Goal: Communication & Community: Answer question/provide support

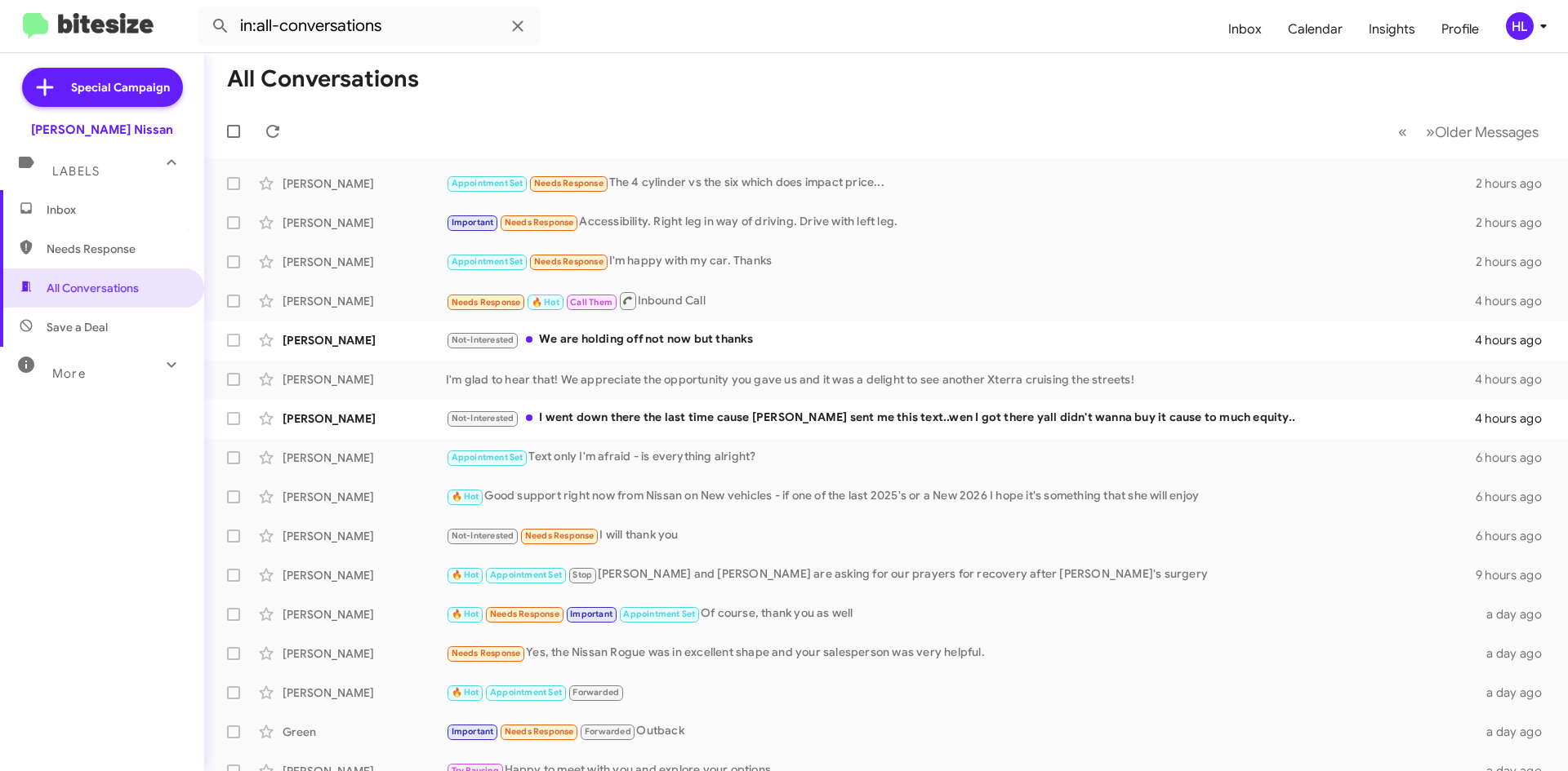
click at [105, 16] on img at bounding box center [87, 25] width 130 height 26
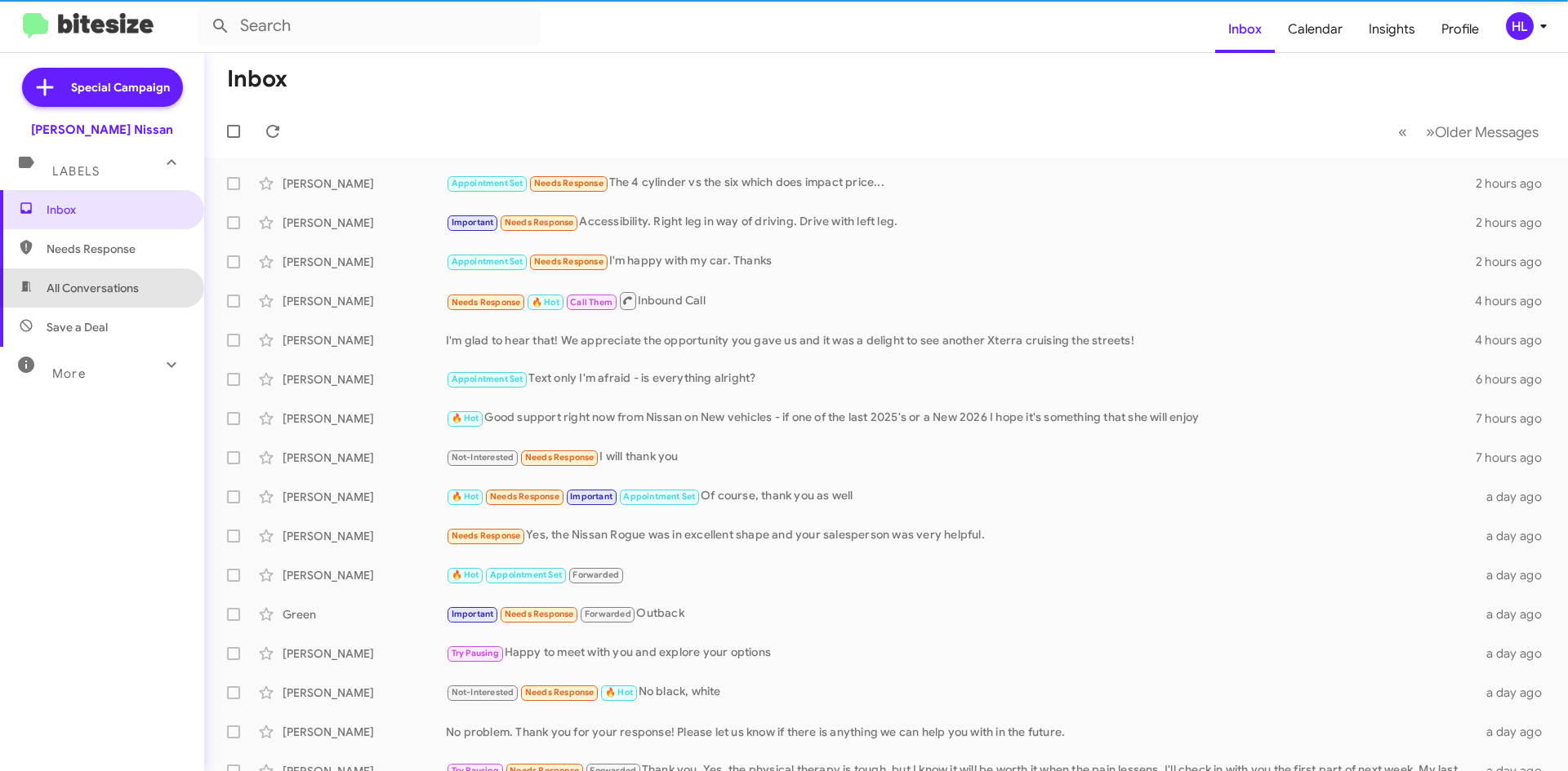
click at [150, 291] on span "All Conversations" at bounding box center [102, 288] width 204 height 39
type input "in:all-conversations"
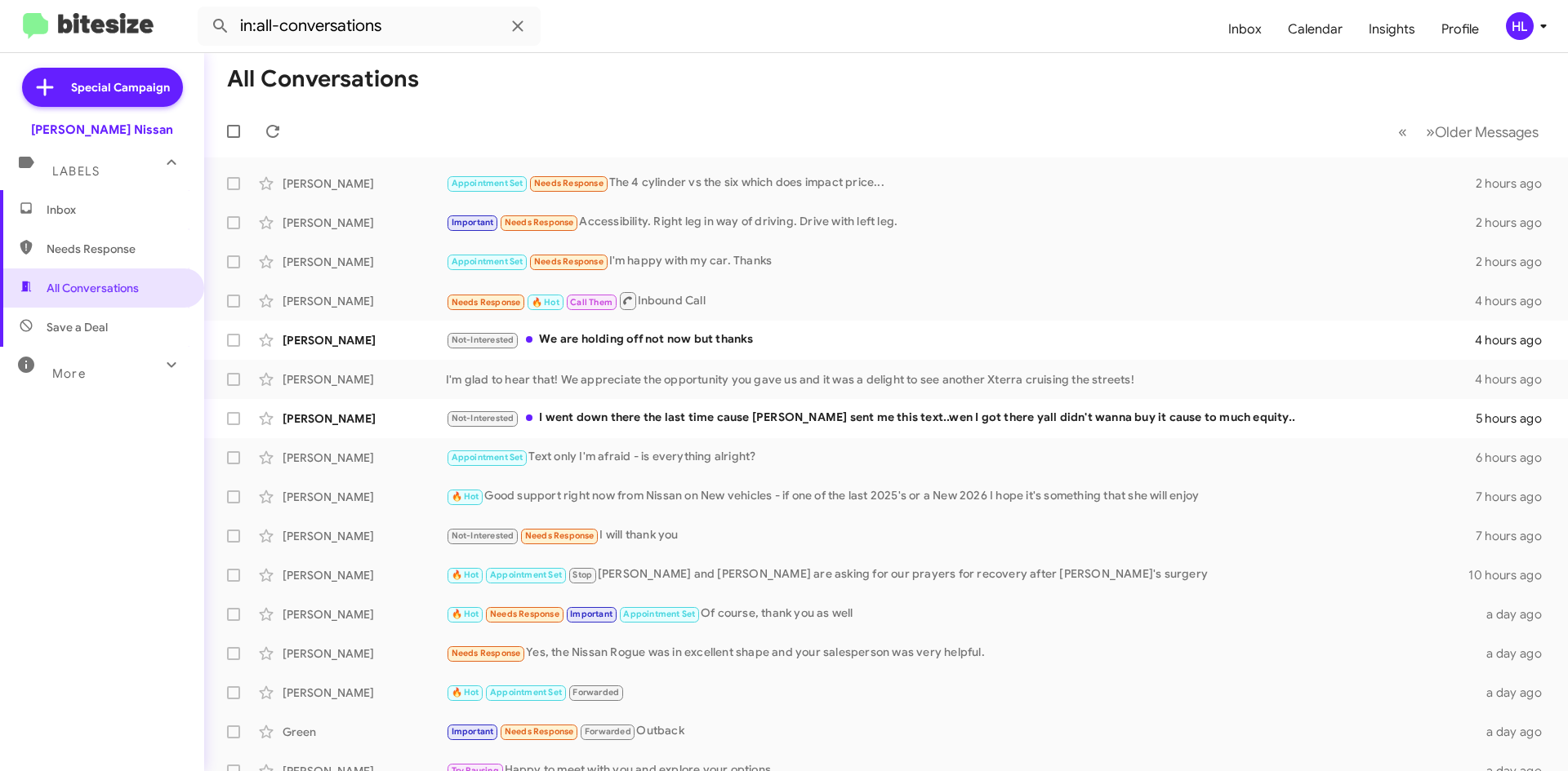
click at [143, 25] on img at bounding box center [87, 25] width 130 height 26
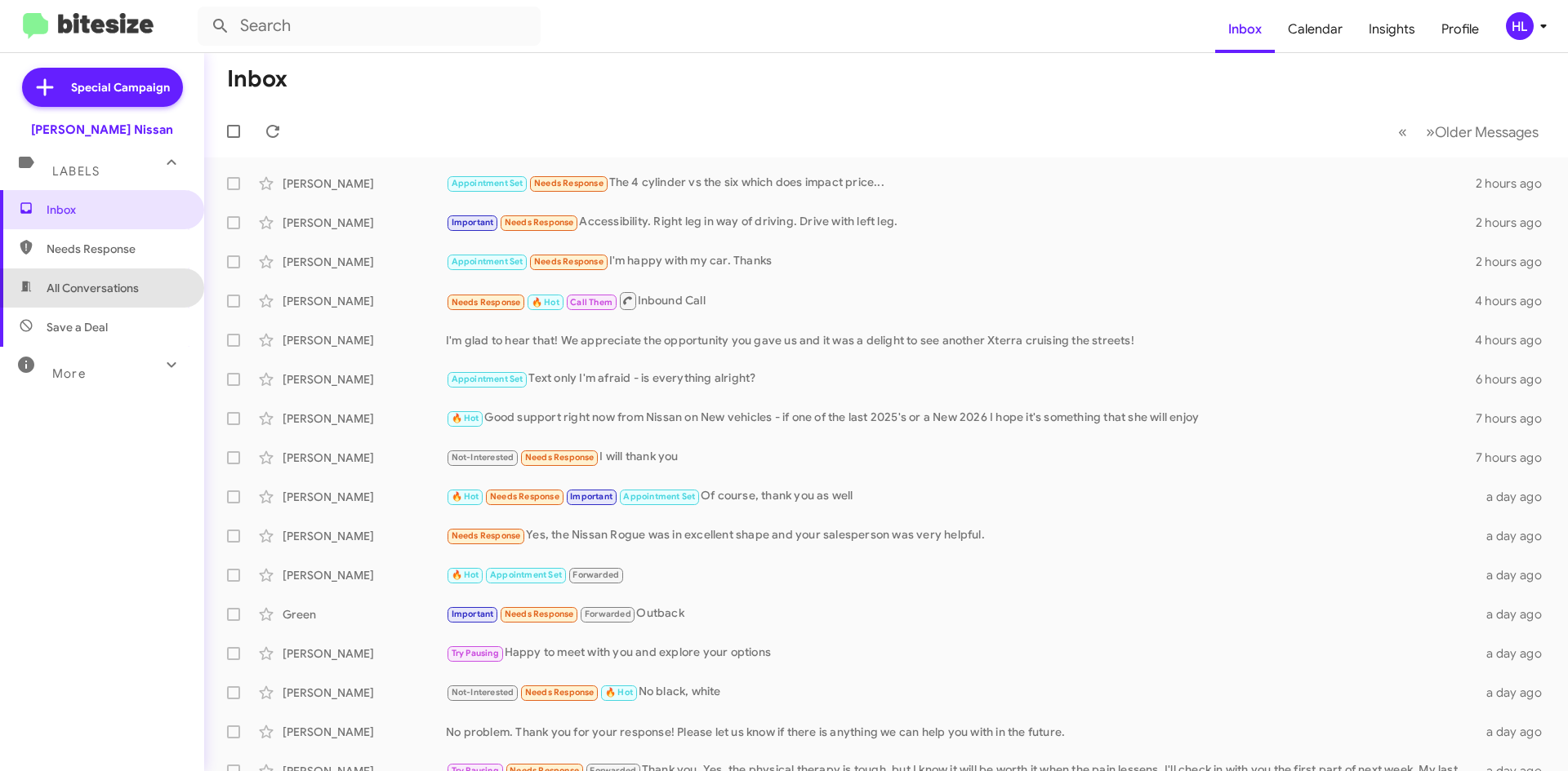
click at [129, 283] on span "All Conversations" at bounding box center [92, 288] width 92 height 17
type input "in:all-conversations"
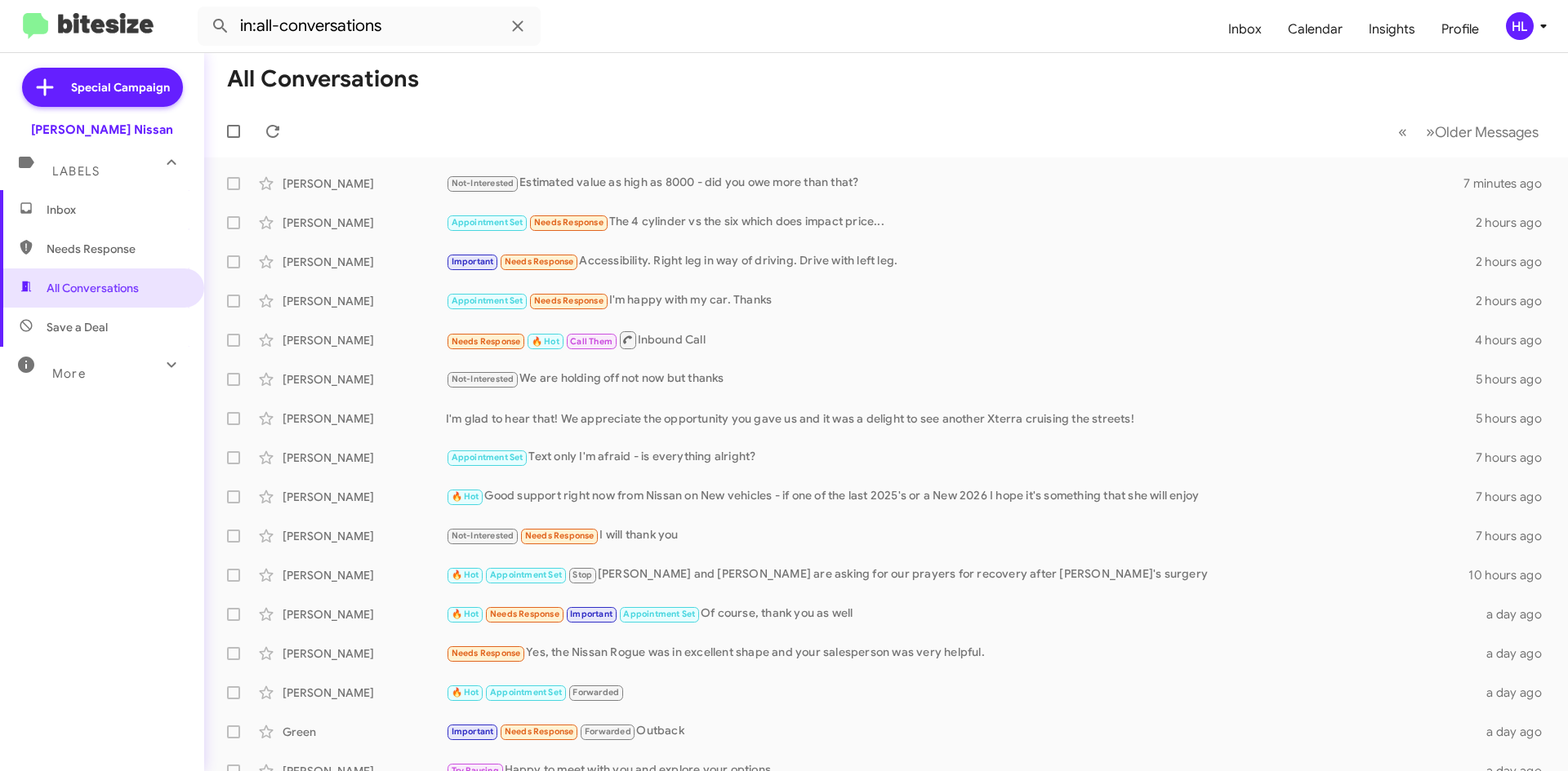
click at [142, 24] on img at bounding box center [87, 25] width 130 height 26
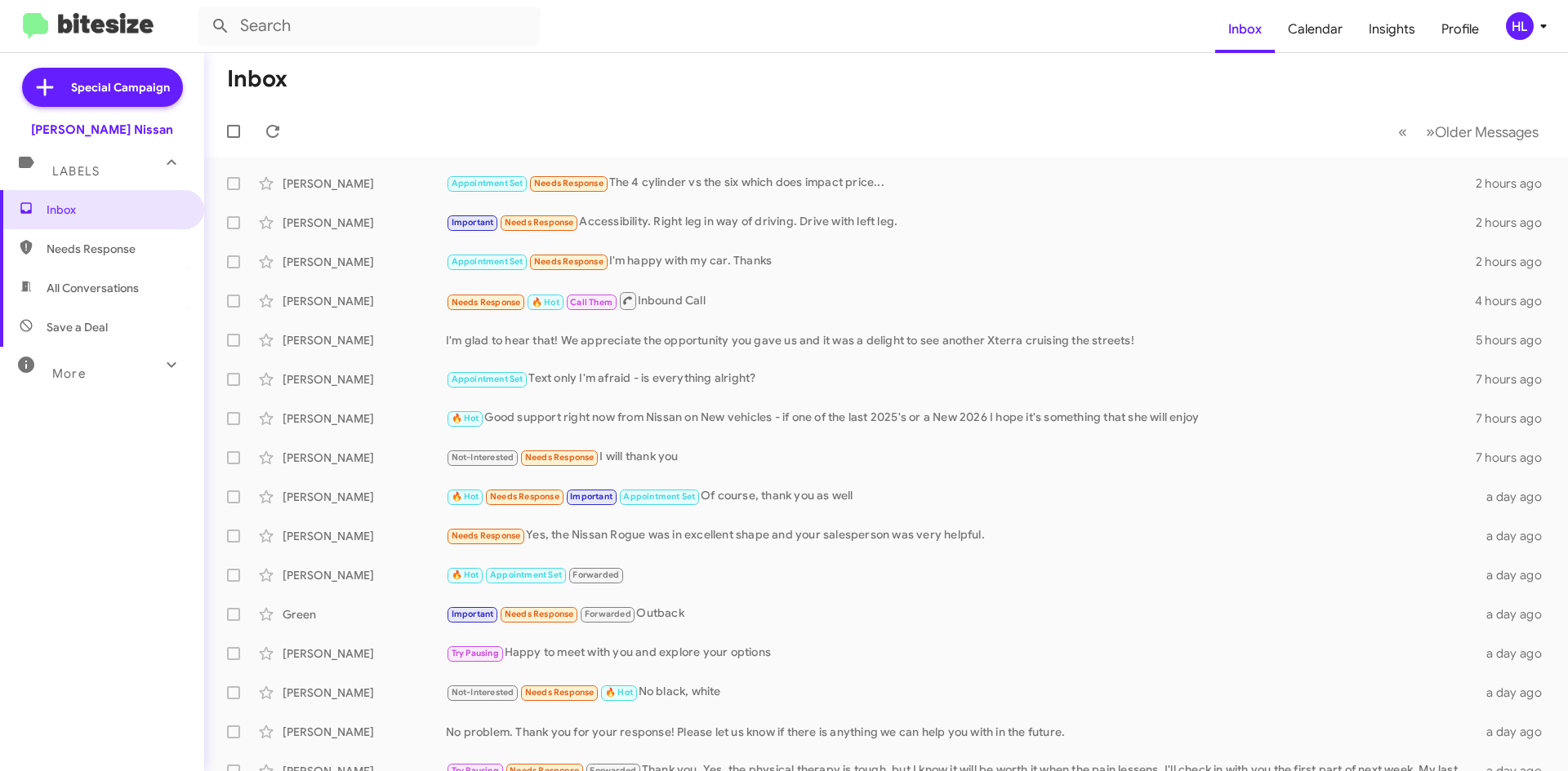
click at [159, 293] on span "All Conversations" at bounding box center [102, 288] width 204 height 39
type input "in:all-conversations"
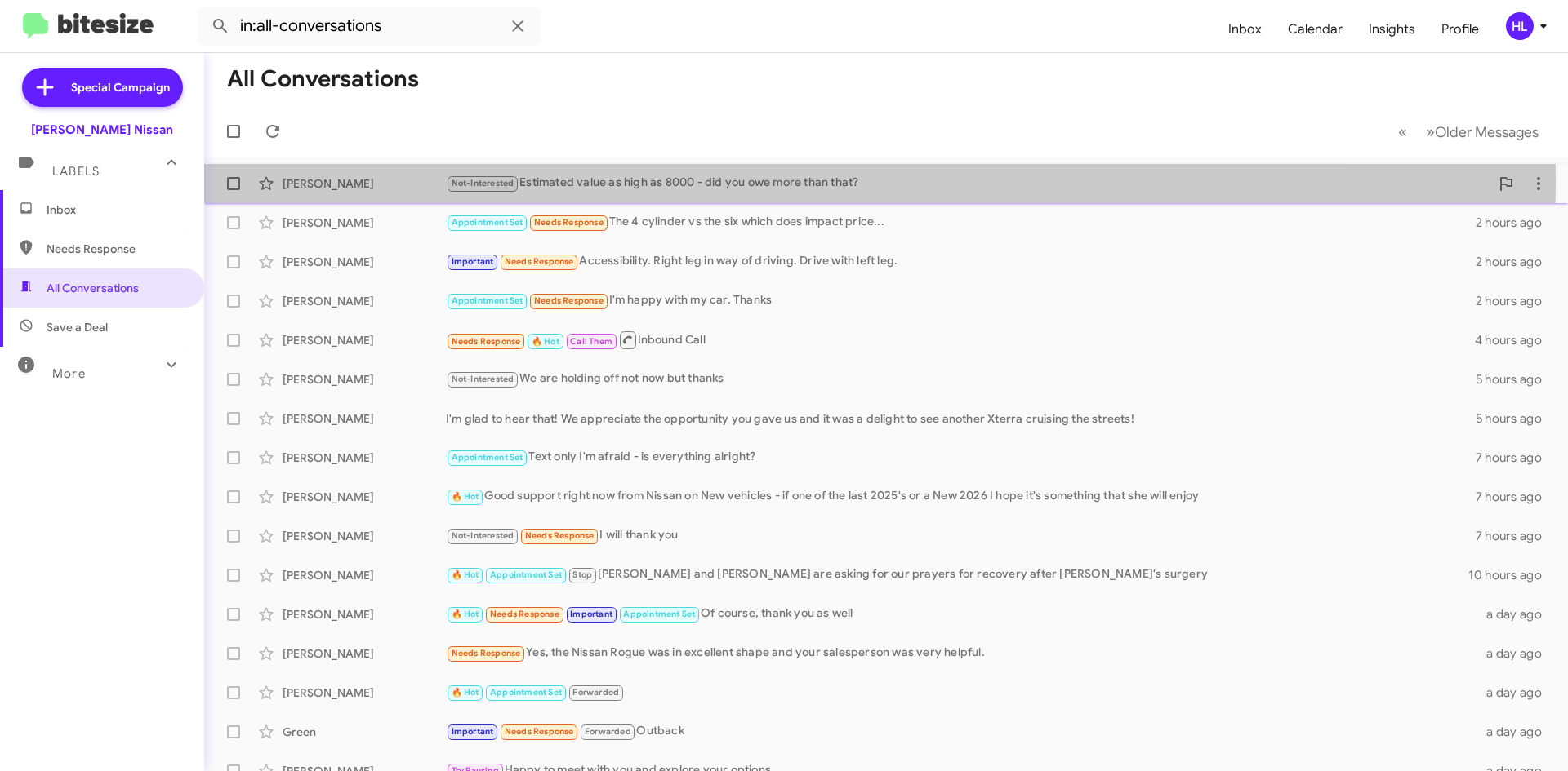
click at [412, 181] on div "[PERSON_NAME]" at bounding box center [364, 183] width 164 height 17
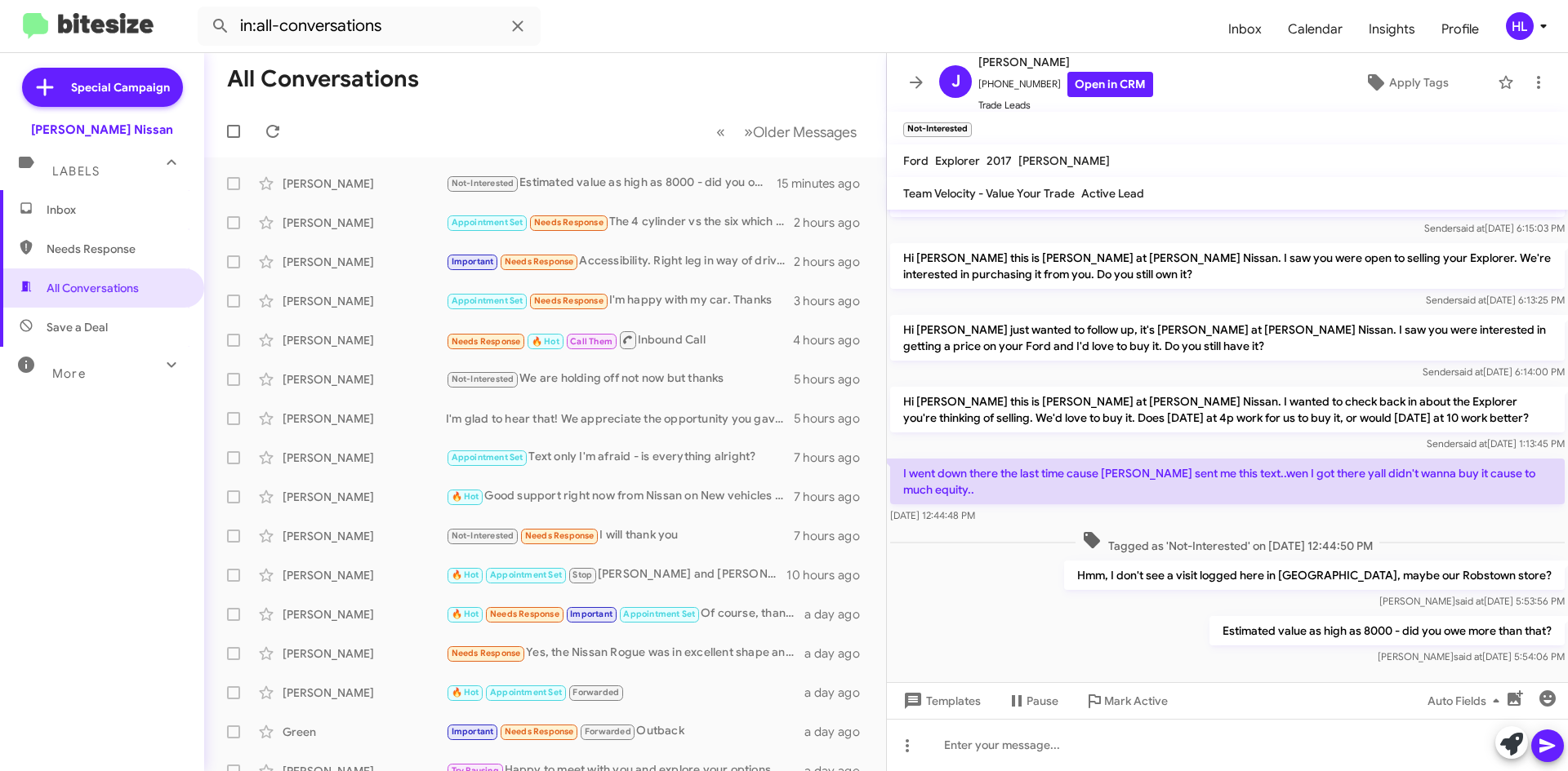
scroll to position [61, 0]
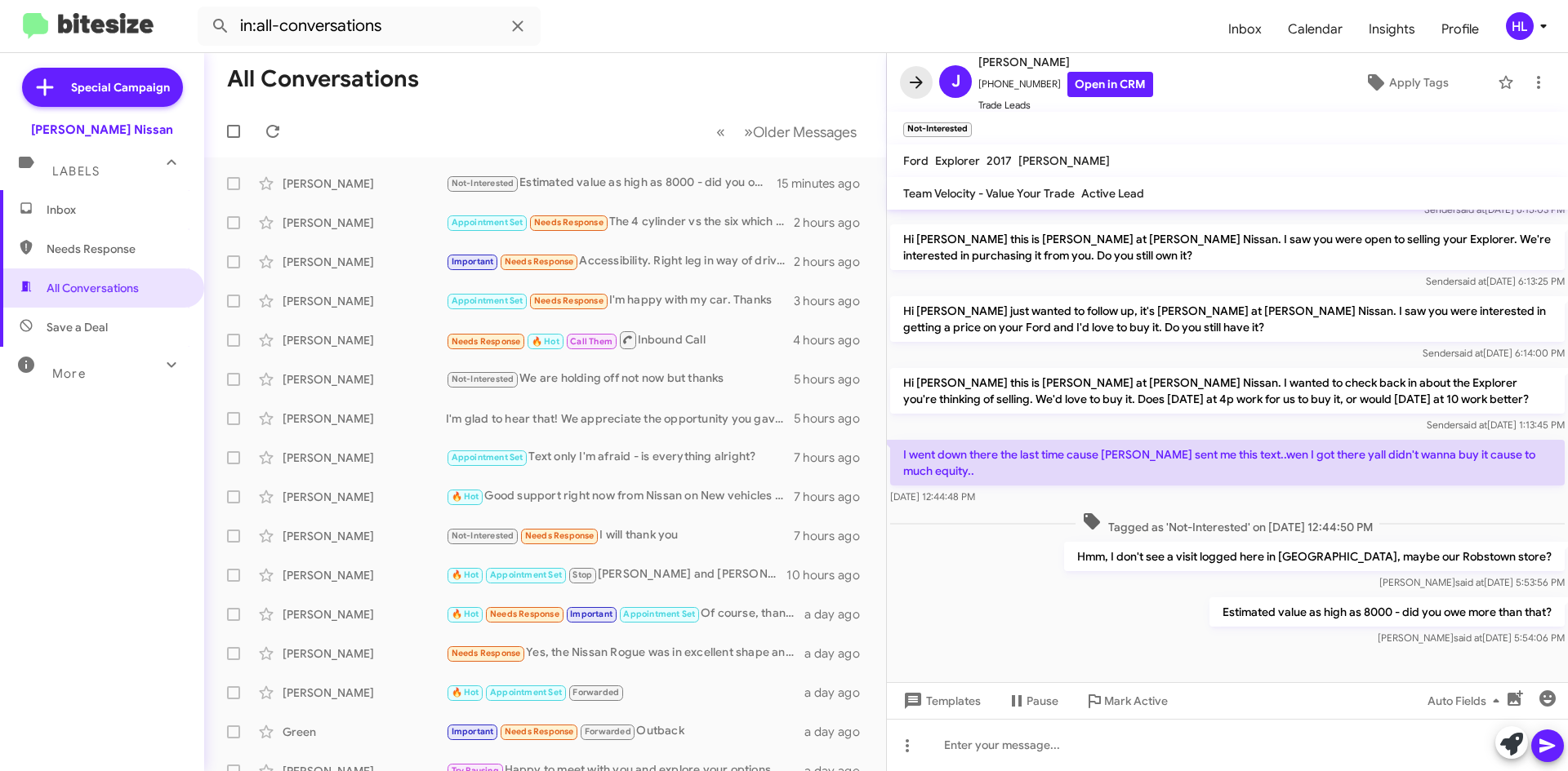
click at [912, 95] on button at bounding box center [915, 81] width 32 height 32
